Goal: Information Seeking & Learning: Compare options

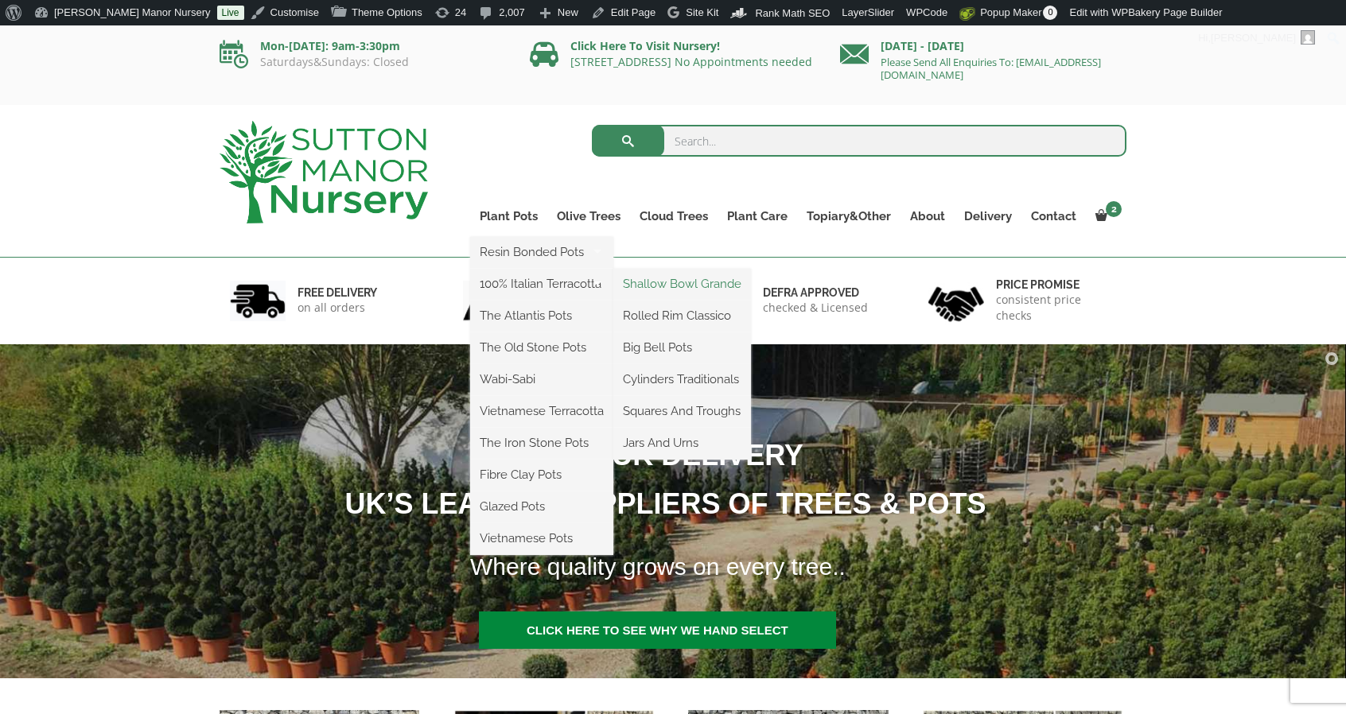
click at [653, 282] on link "Shallow Bowl Grande" at bounding box center [682, 284] width 138 height 24
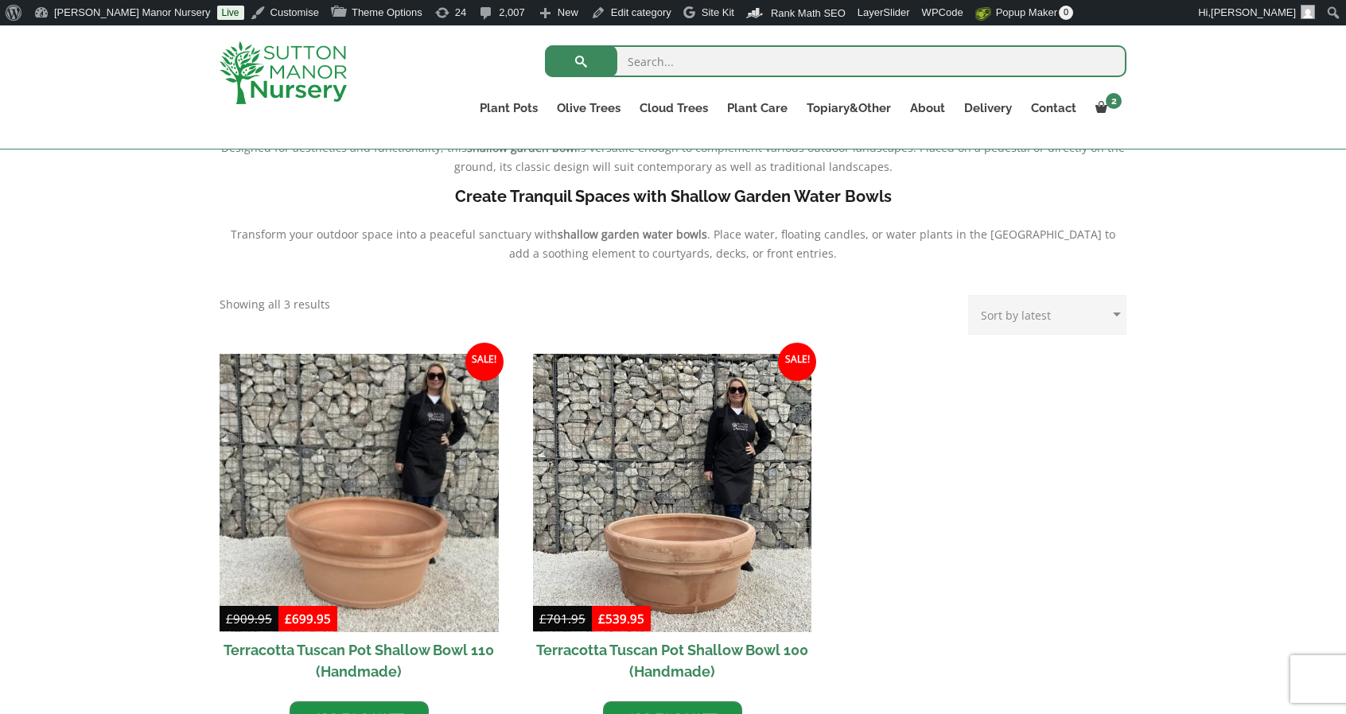
scroll to position [516, 0]
click at [297, 71] on img at bounding box center [283, 72] width 127 height 63
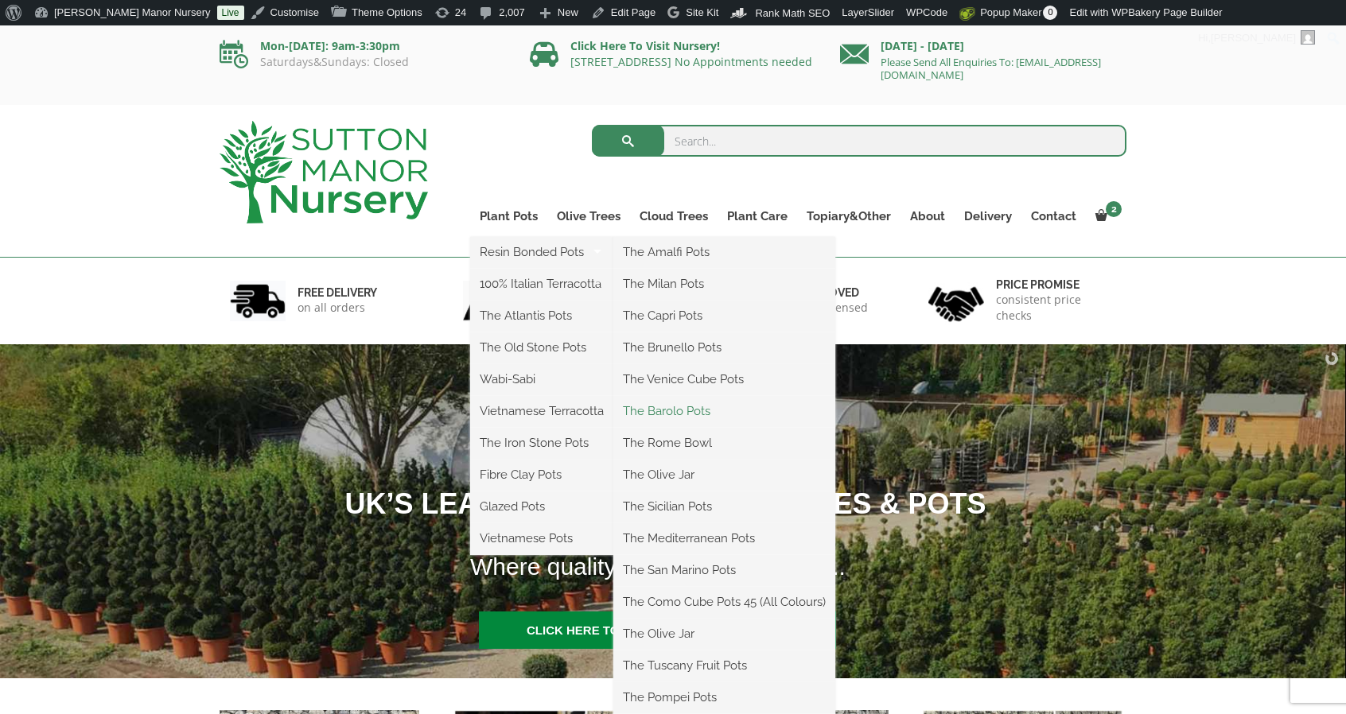
click at [686, 415] on link "The Barolo Pots" at bounding box center [724, 411] width 222 height 24
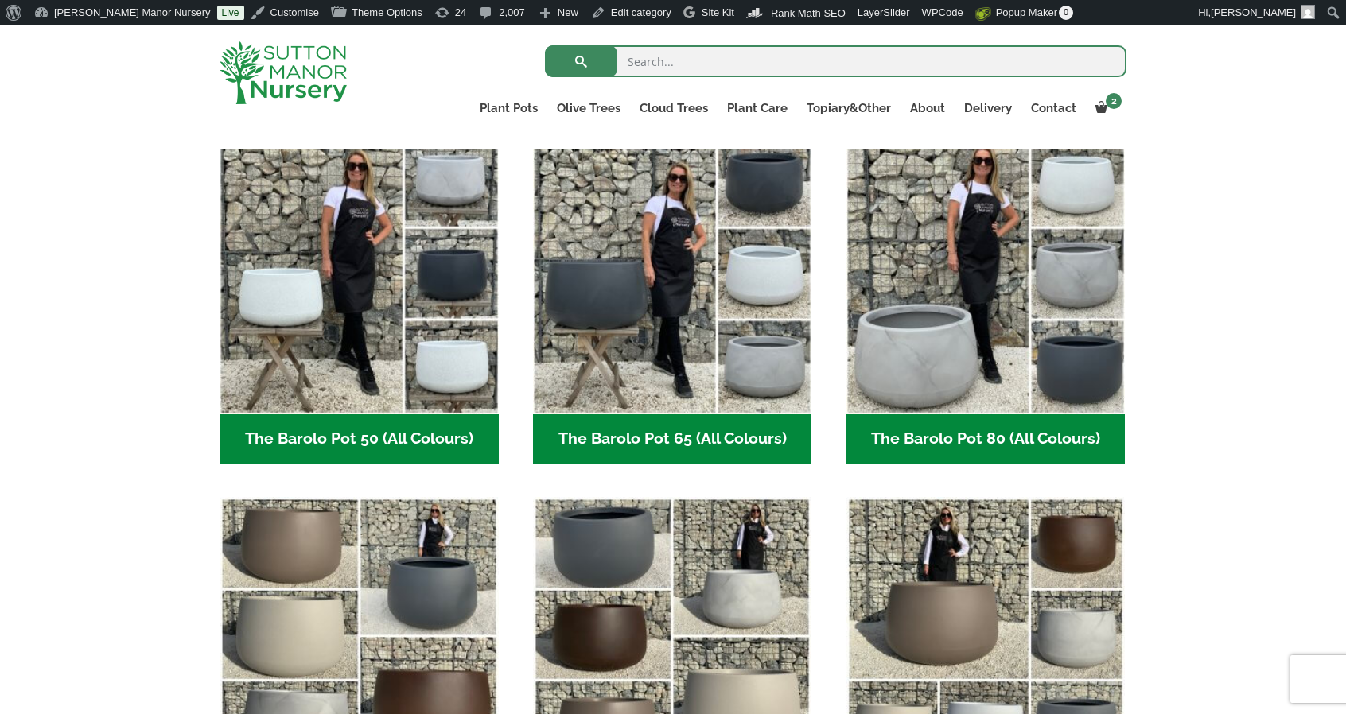
scroll to position [557, 0]
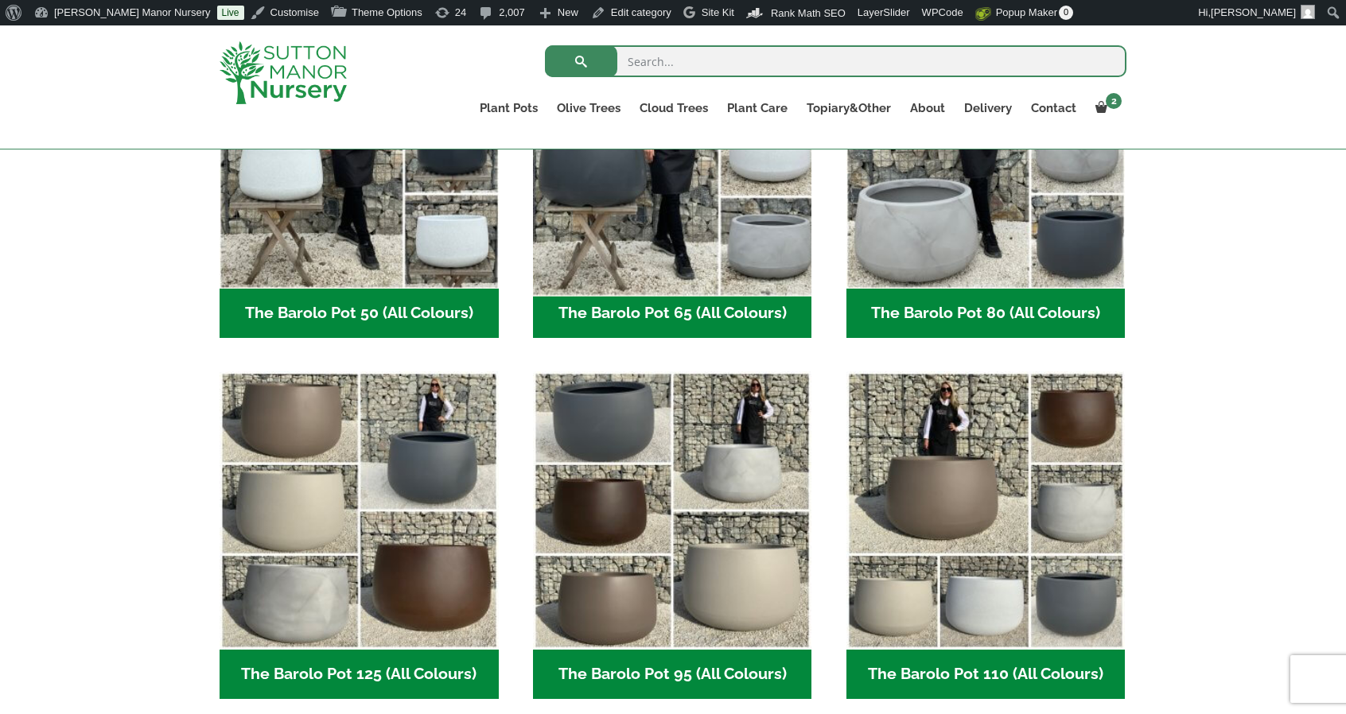
click at [753, 274] on img "Visit product category The Barolo Pot 65 (All Colours)" at bounding box center [672, 149] width 293 height 293
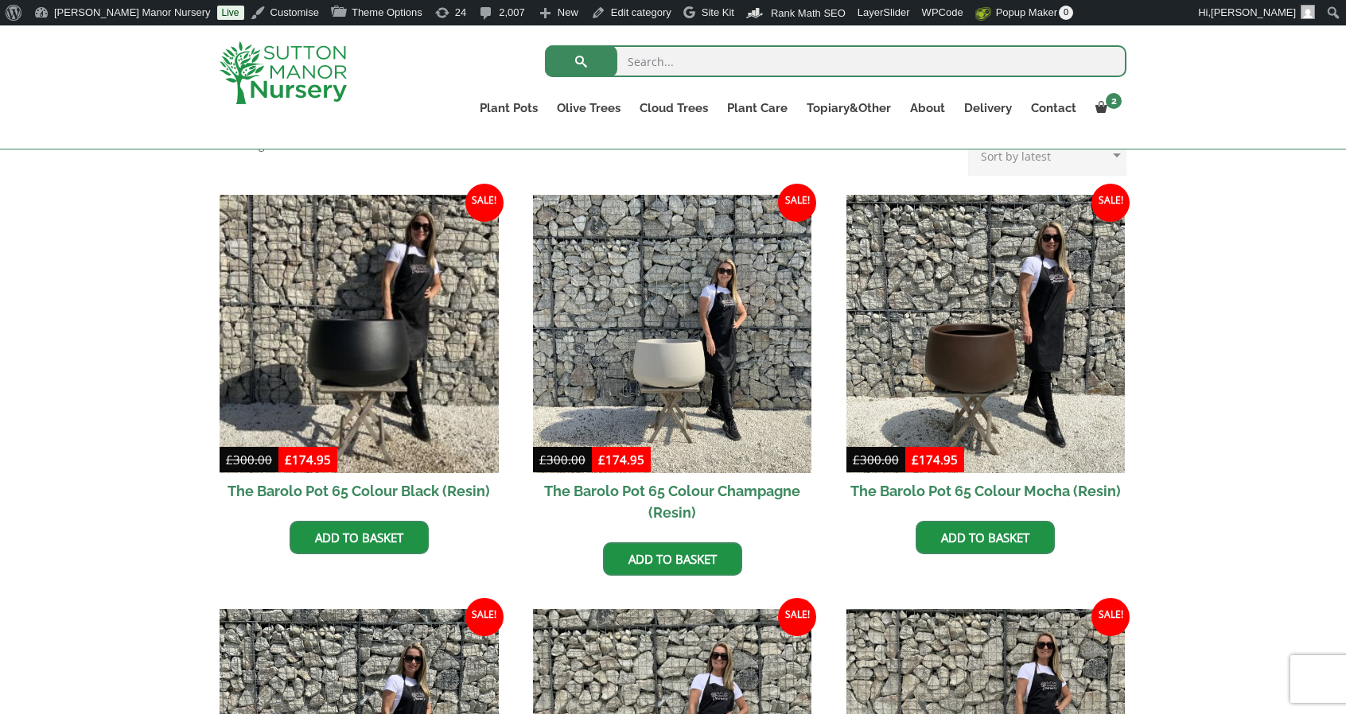
scroll to position [398, 0]
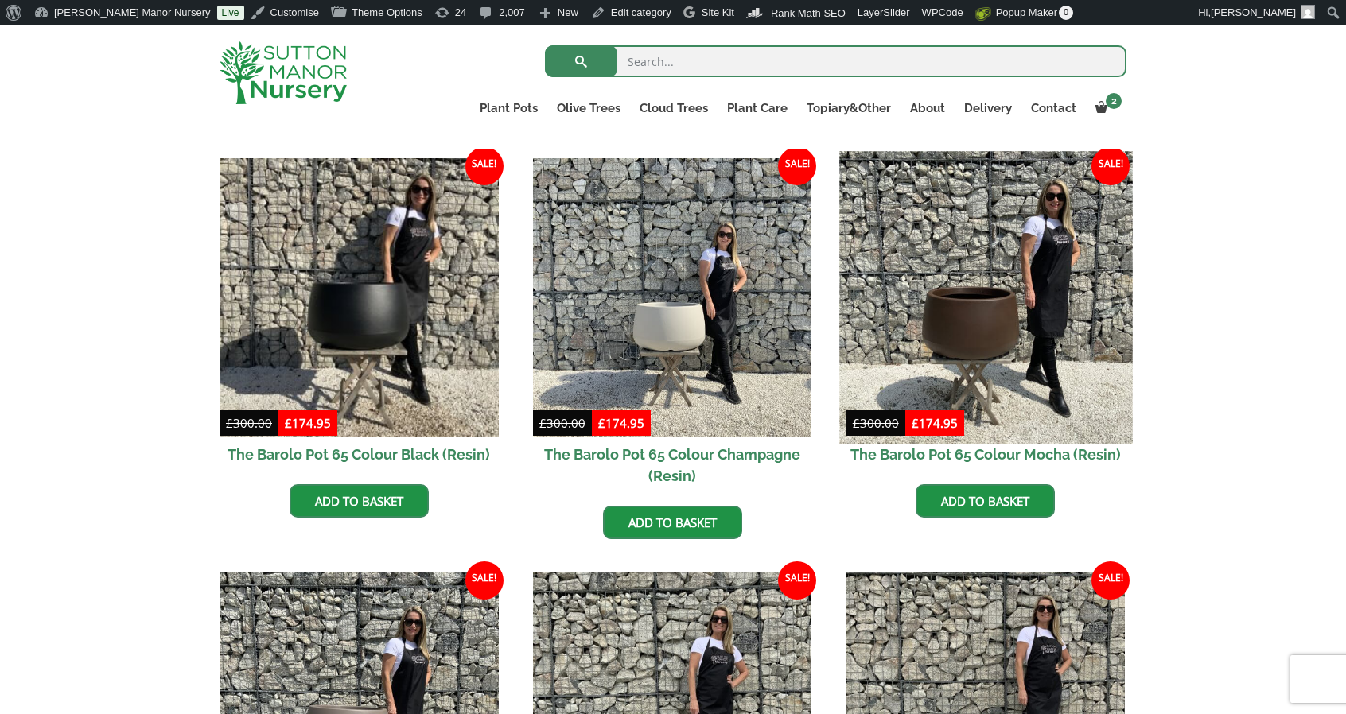
click at [905, 243] on img at bounding box center [985, 297] width 293 height 293
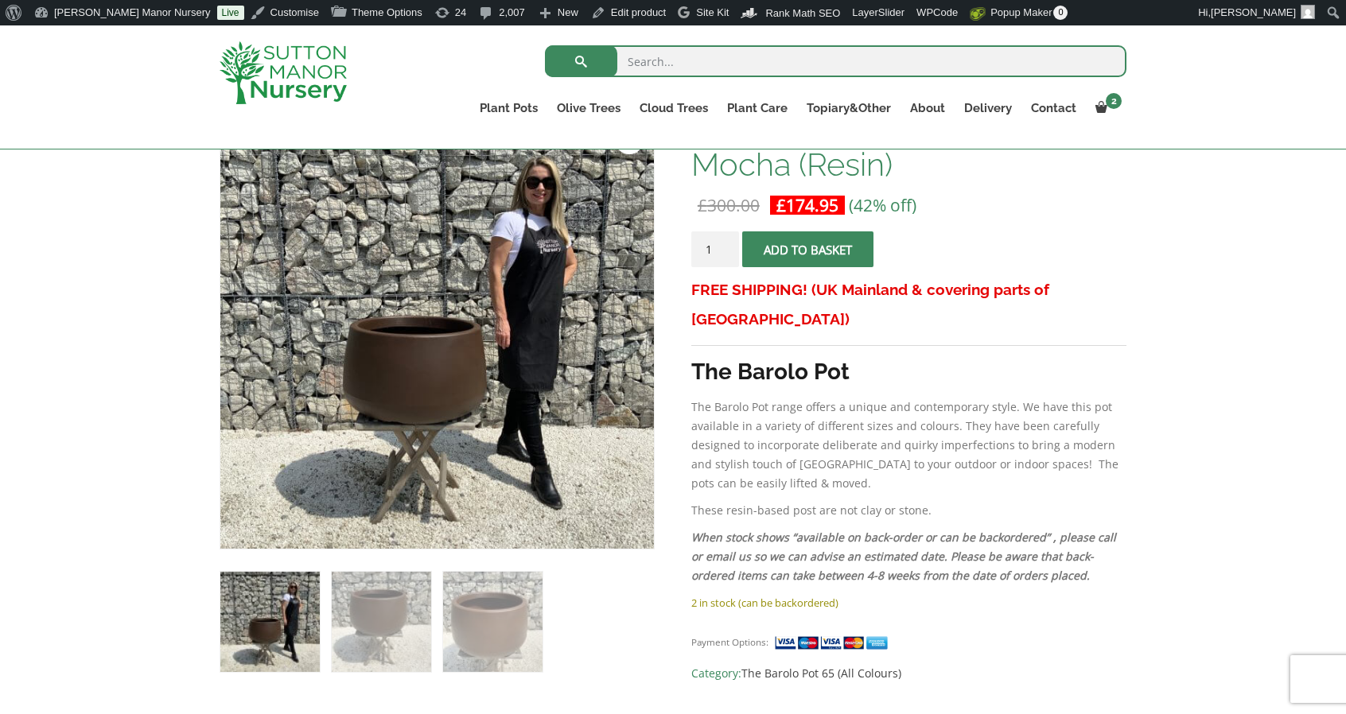
scroll to position [294, 0]
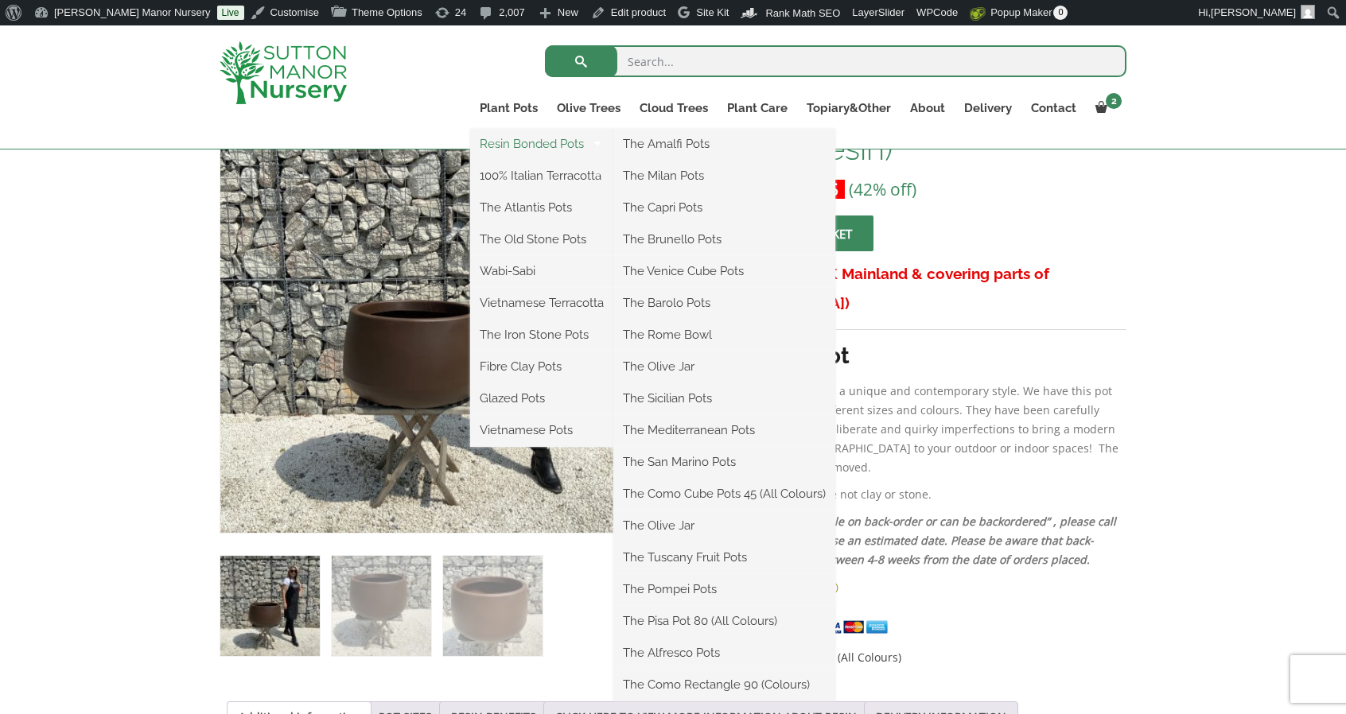
click at [506, 140] on link "Resin Bonded Pots" at bounding box center [541, 144] width 143 height 24
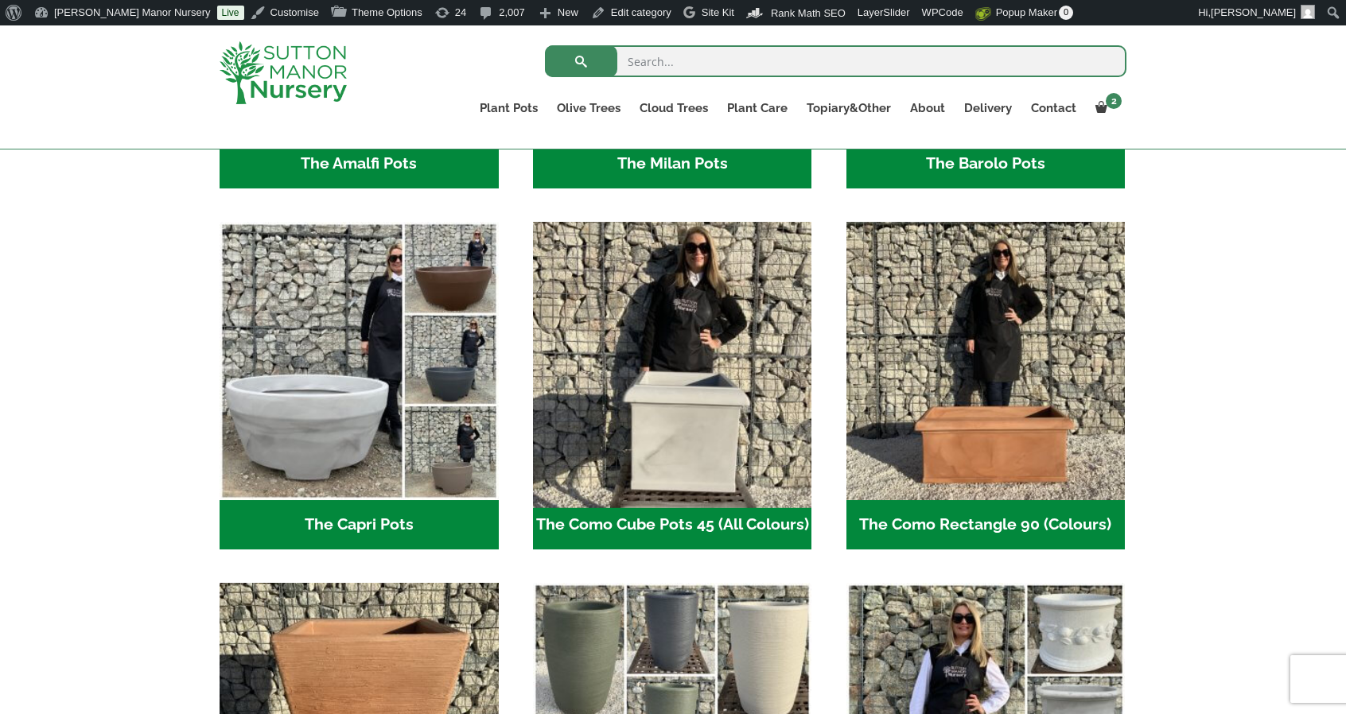
scroll to position [716, 0]
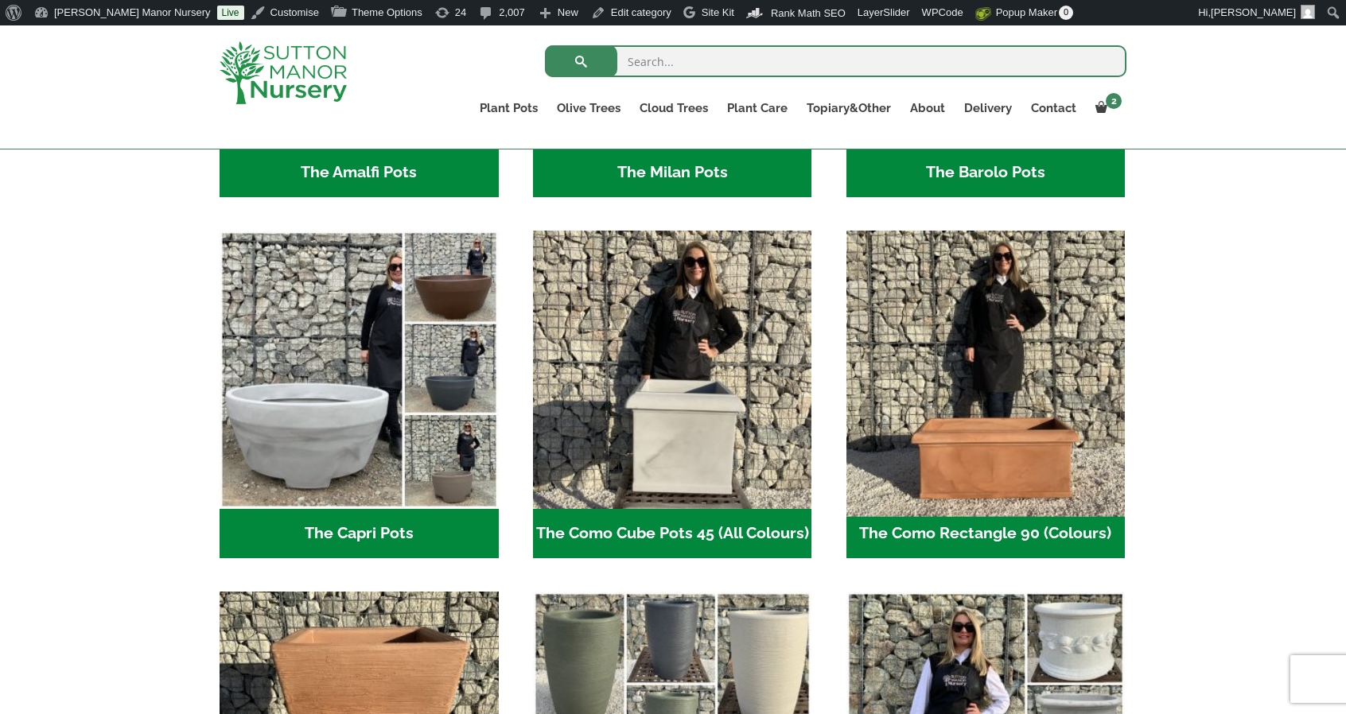
click at [1065, 449] on img "Visit product category The Como Rectangle 90 (Colours)" at bounding box center [985, 370] width 293 height 293
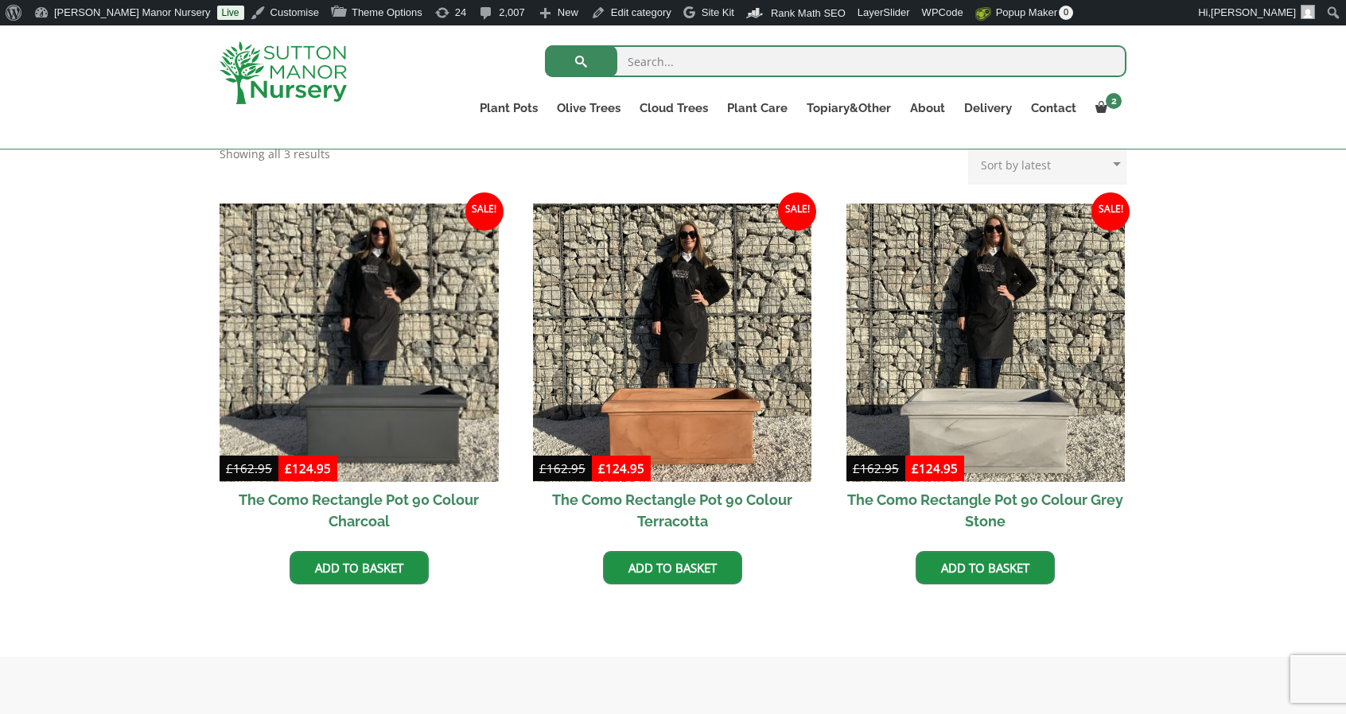
scroll to position [398, 0]
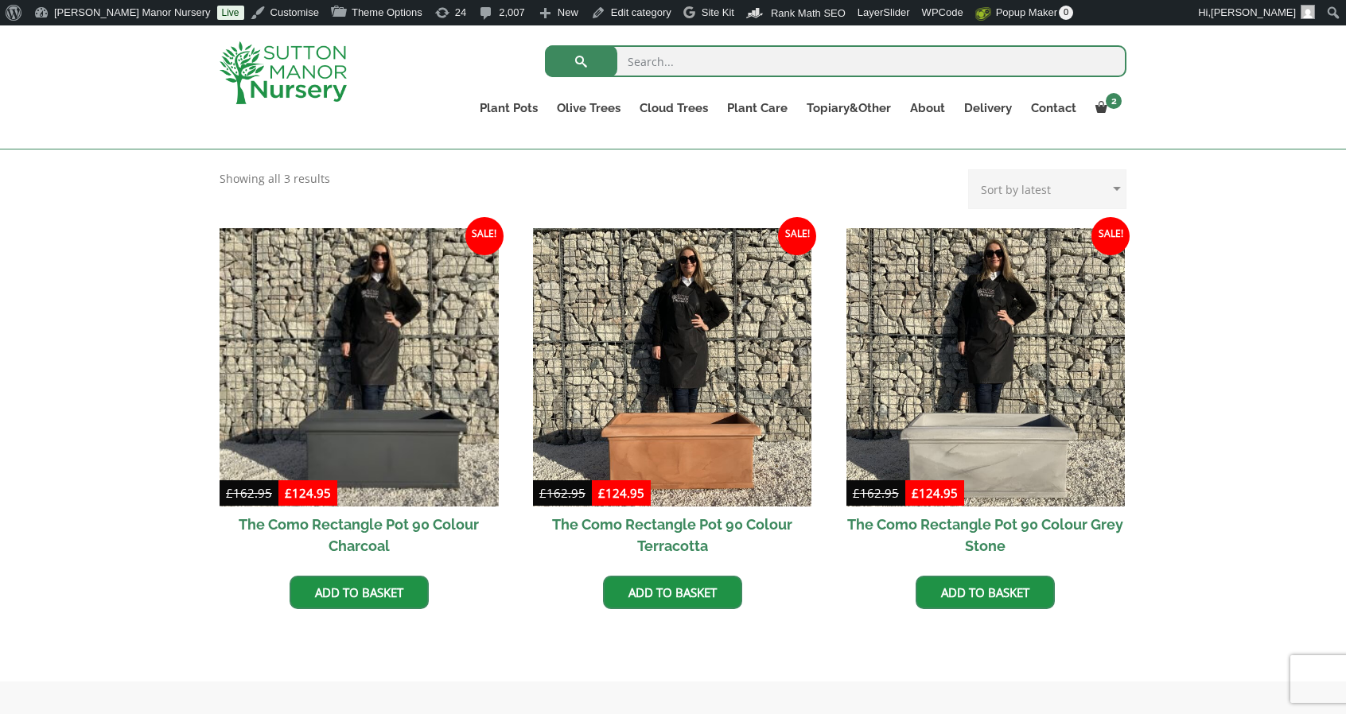
click at [277, 36] on div at bounding box center [301, 72] width 186 height 95
click at [277, 61] on img at bounding box center [283, 72] width 127 height 63
